Goal: Task Accomplishment & Management: Manage account settings

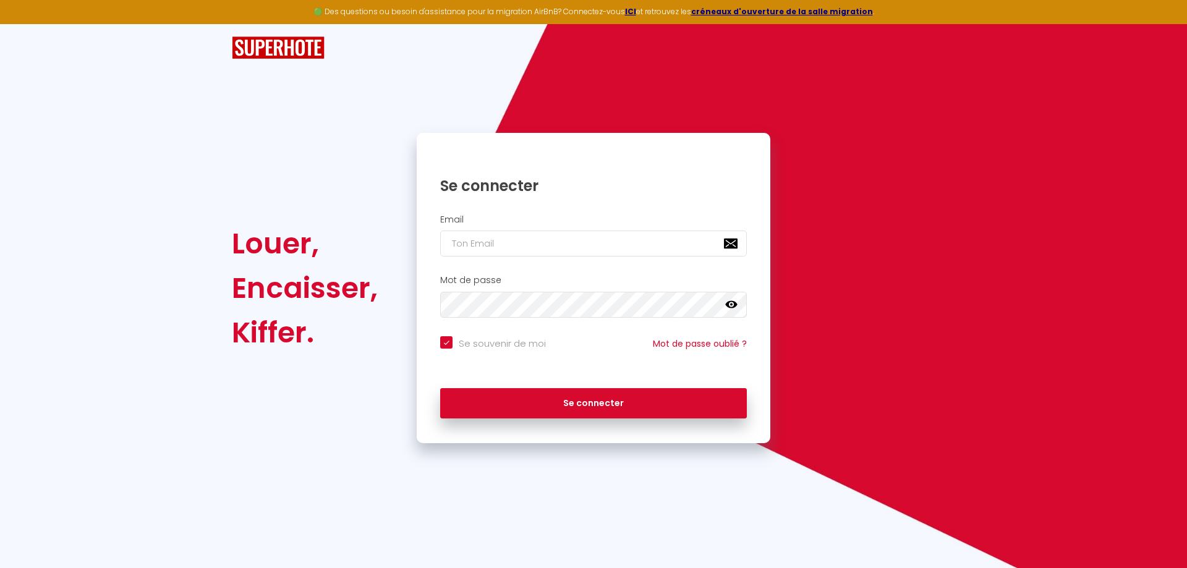
checkbox input "true"
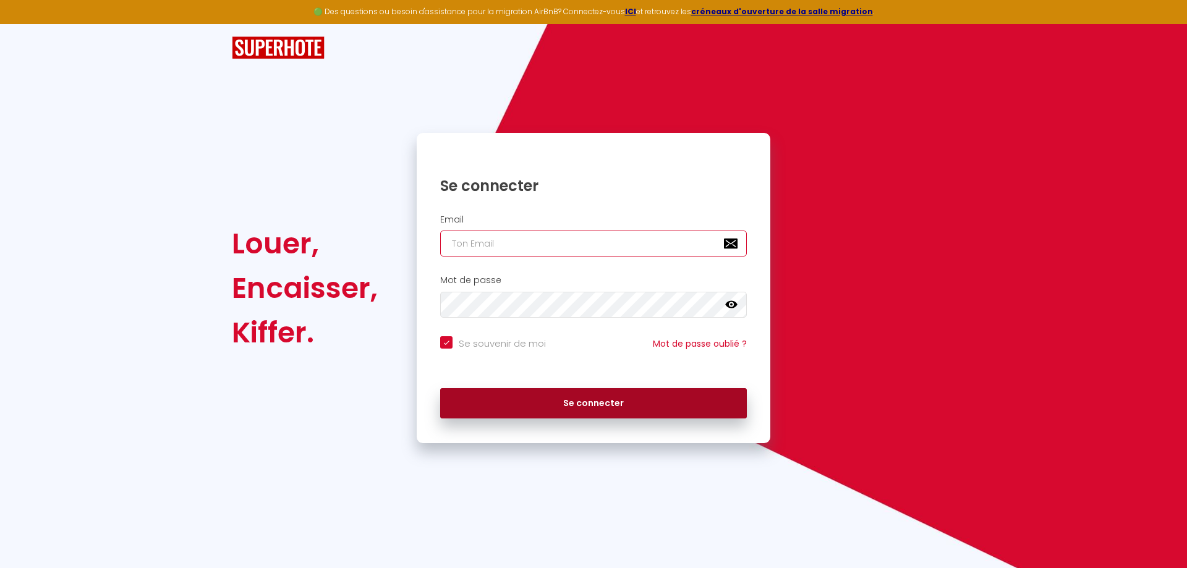
type input "[EMAIL_ADDRESS][DOMAIN_NAME]"
click at [577, 409] on button "Se connecter" at bounding box center [593, 403] width 307 height 31
checkbox input "true"
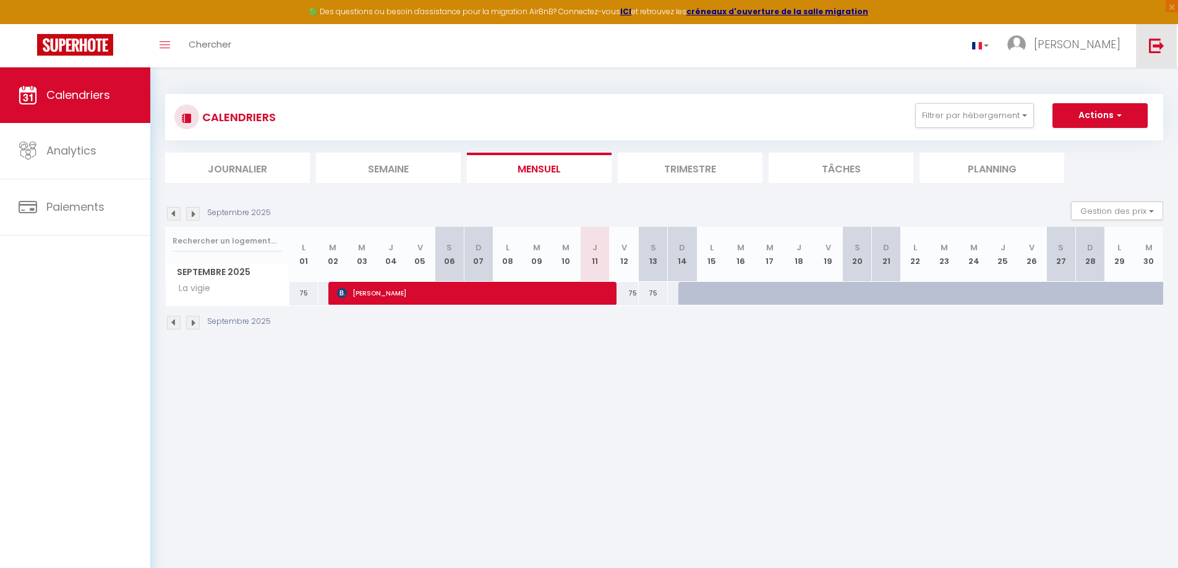
click at [1152, 46] on img at bounding box center [1156, 45] width 15 height 15
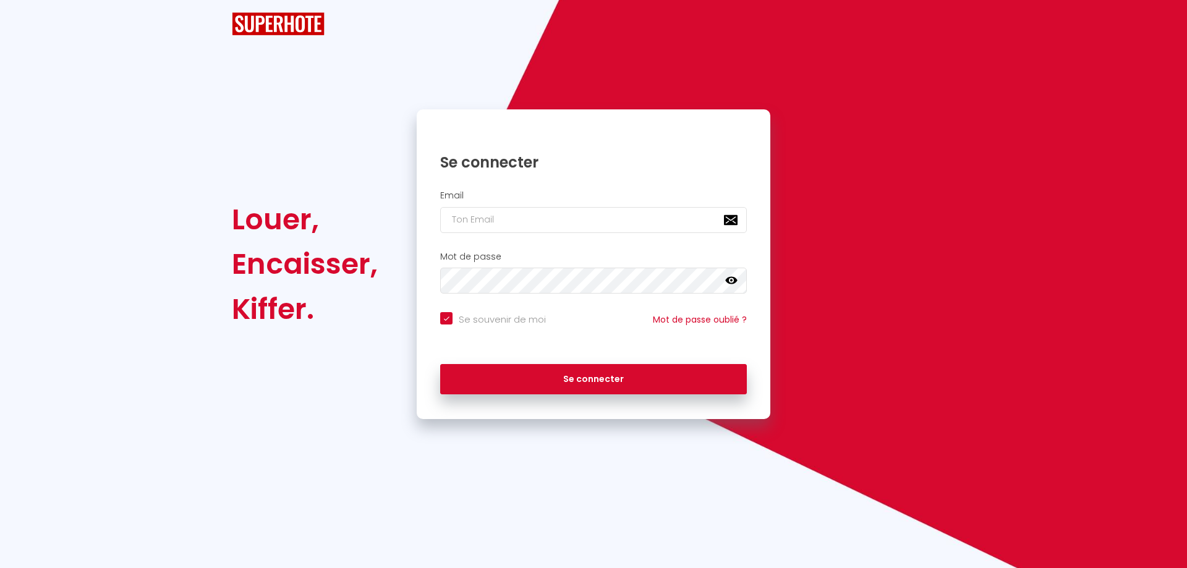
checkbox input "true"
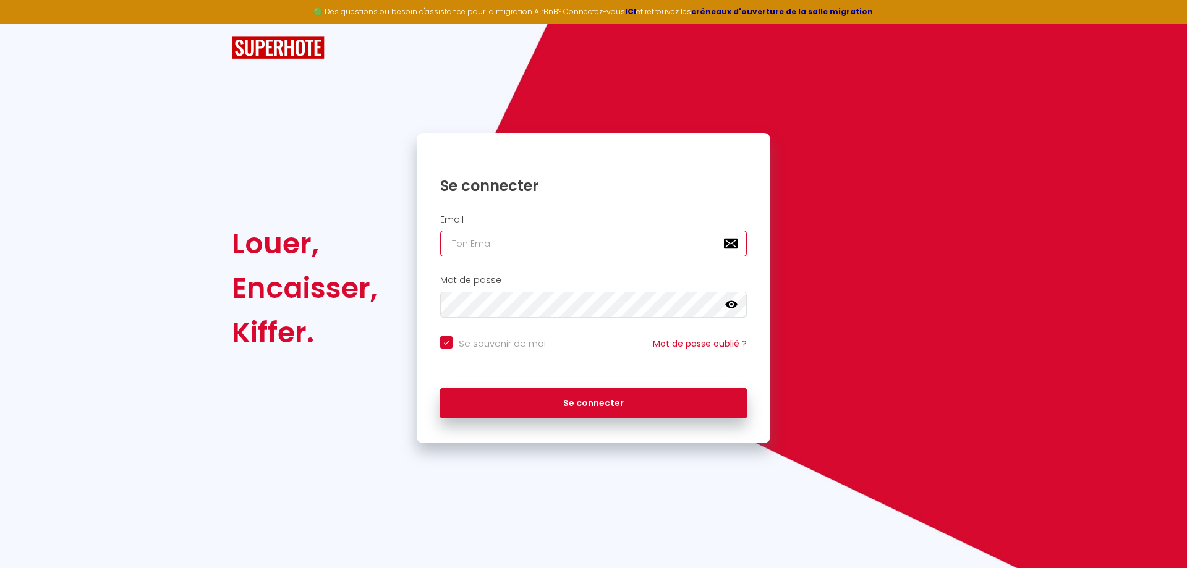
type input "[EMAIL_ADDRESS][DOMAIN_NAME]"
checkbox input "true"
